Goal: Answer question/provide support

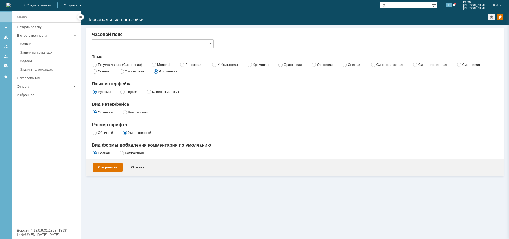
type input "Самара"
click at [25, 62] on div "Задачи" at bounding box center [48, 61] width 57 height 4
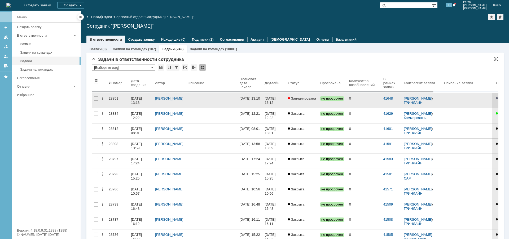
click at [112, 97] on div "28851" at bounding box center [118, 98] width 18 height 4
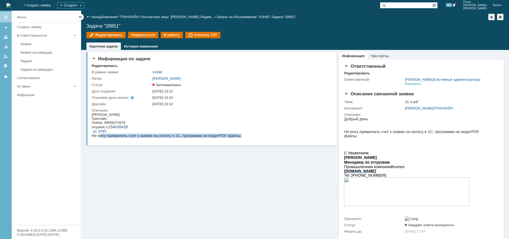
drag, startPoint x: 99, startPoint y: 136, endPoint x: 232, endPoint y: 137, distance: 133.1
click at [232, 137] on html "[PERSON_NAME]: 89608274878 Anydesk: 1154035435 1с УПП Не могу прикрепить счет к…" at bounding box center [211, 124] width 238 height 25
click at [178, 140] on td "Описание:" at bounding box center [211, 124] width 238 height 34
click at [124, 137] on span "Не могу прикрепить счет к заявке на оплату в 1С, программа не видит" at bounding box center [155, 135] width 127 height 4
click at [177, 137] on span "Не могу прикрепить счет к заявке на оплату в 1С, программа не видит" at bounding box center [155, 135] width 127 height 4
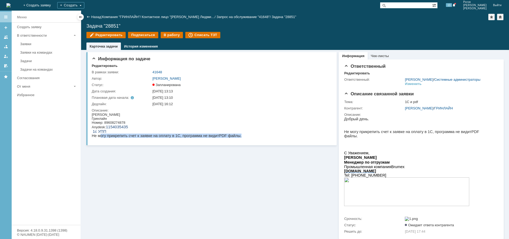
click at [219, 136] on span "PDF" at bounding box center [223, 135] width 8 height 4
